Goal: Task Accomplishment & Management: Complete application form

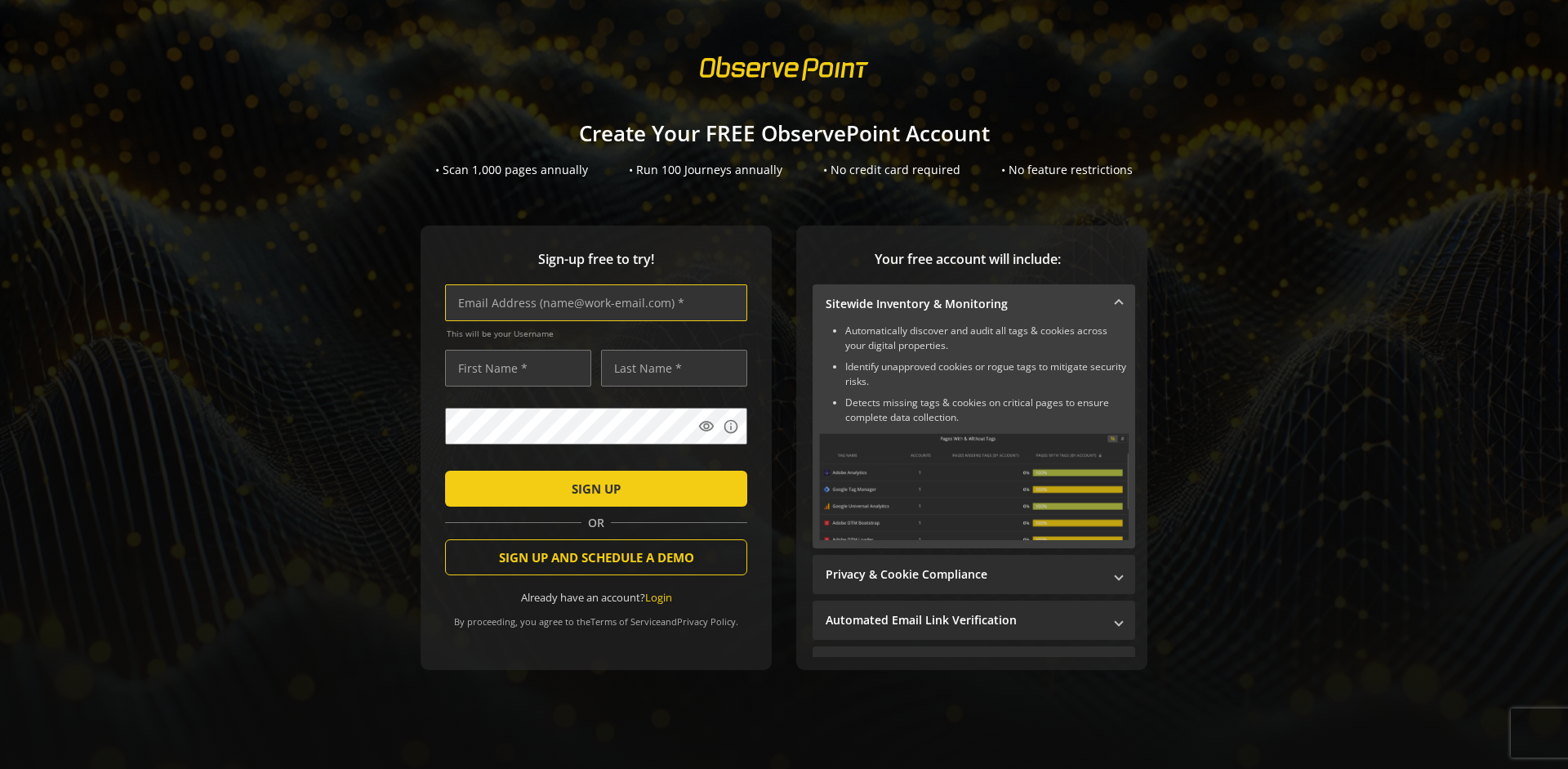
click at [592, 303] on input "text" at bounding box center [596, 303] width 302 height 37
type input "[EMAIL_ADDRESS][DOMAIN_NAME]"
click at [513, 368] on input "text" at bounding box center [519, 368] width 146 height 37
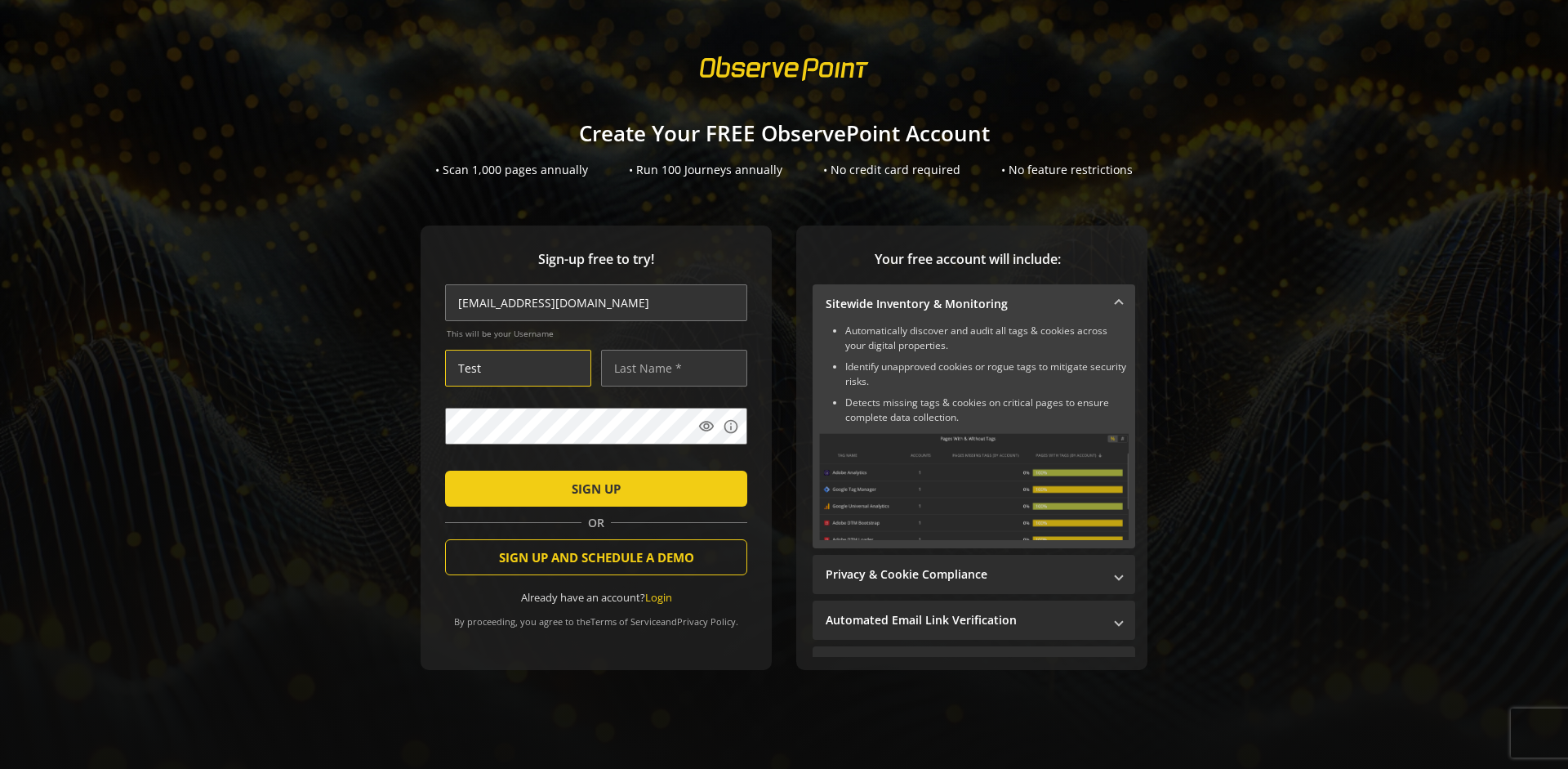
type input "Test"
click at [669, 368] on input "text" at bounding box center [674, 368] width 146 height 37
type input "Test"
click at [592, 487] on span "SIGN UP" at bounding box center [596, 488] width 49 height 30
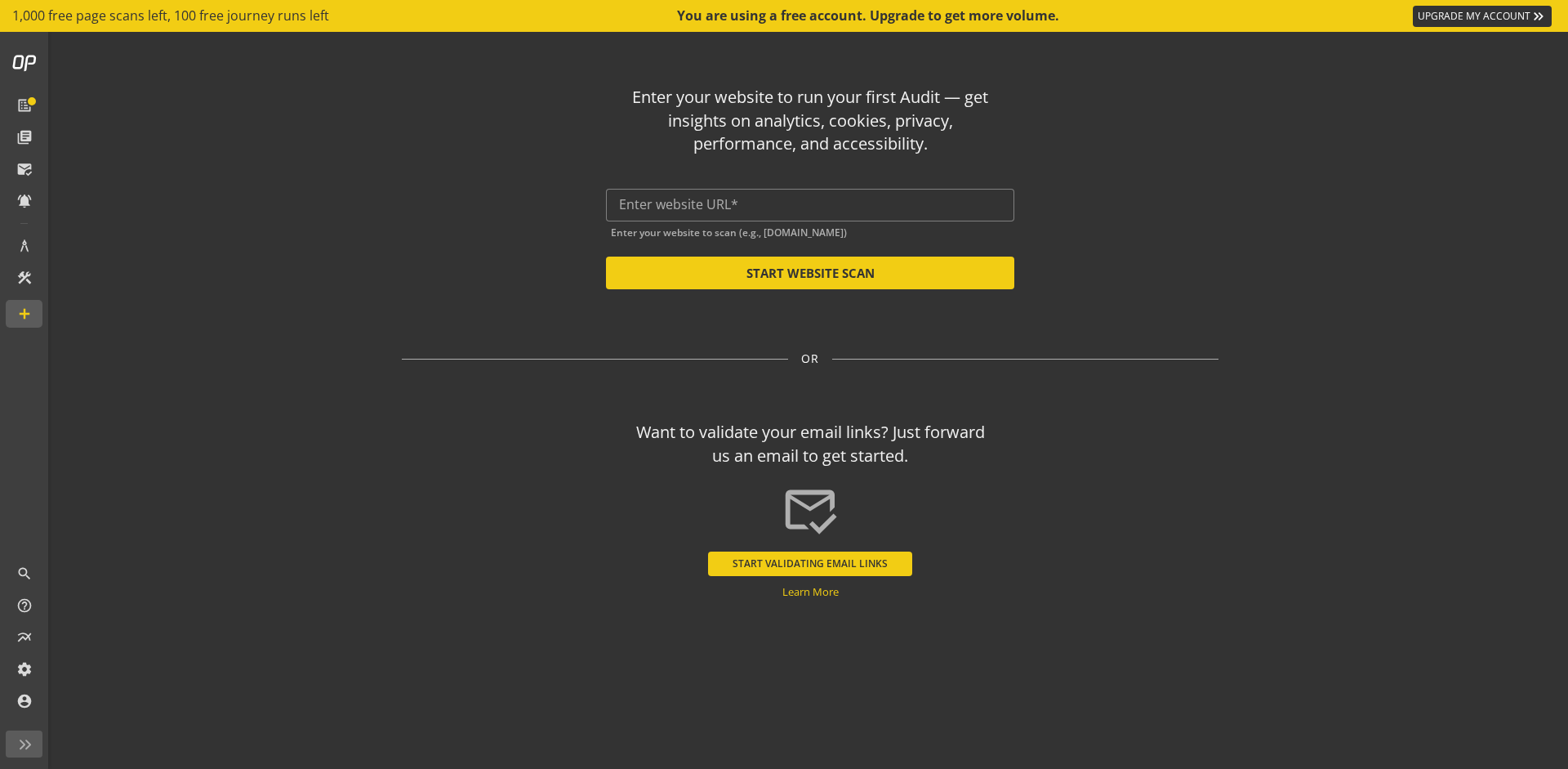
click at [810, 562] on button "START VALIDATING EMAIL LINKS" at bounding box center [810, 563] width 204 height 24
